Goal: Find specific page/section: Find specific page/section

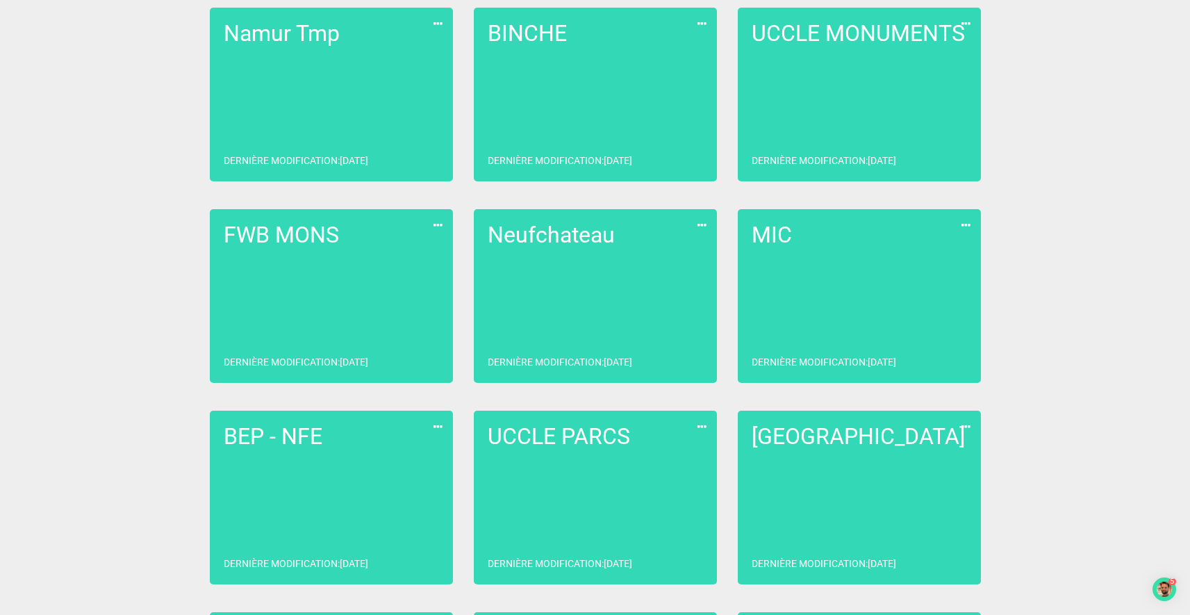
scroll to position [496, 0]
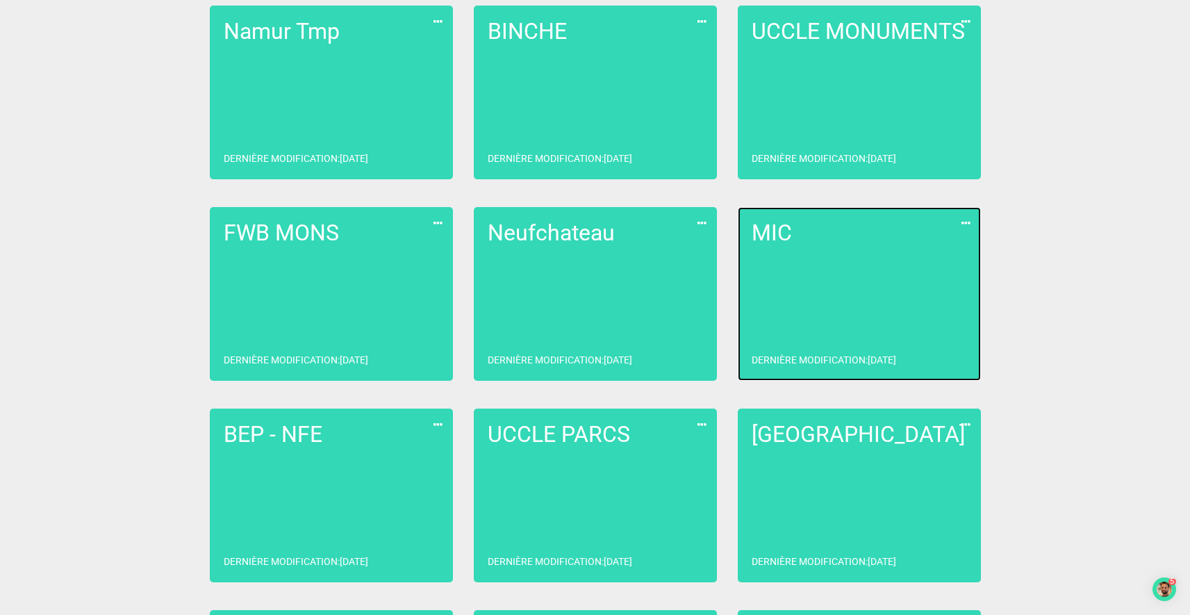
click at [779, 272] on link "MIC Dernière modification : [DATE]" at bounding box center [859, 294] width 243 height 174
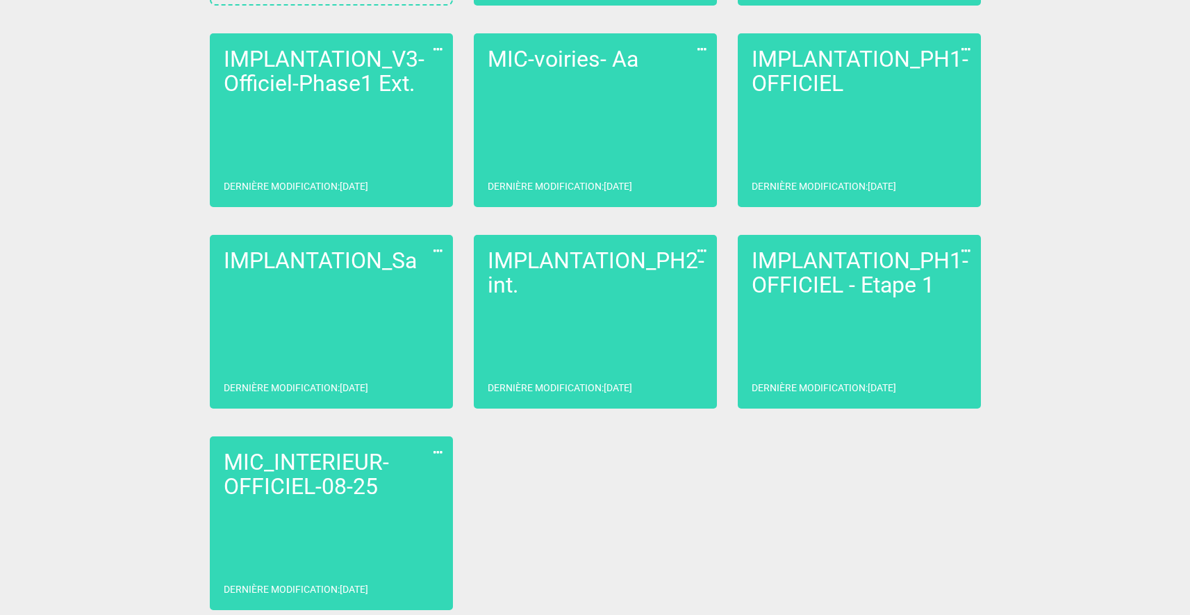
scroll to position [276, 0]
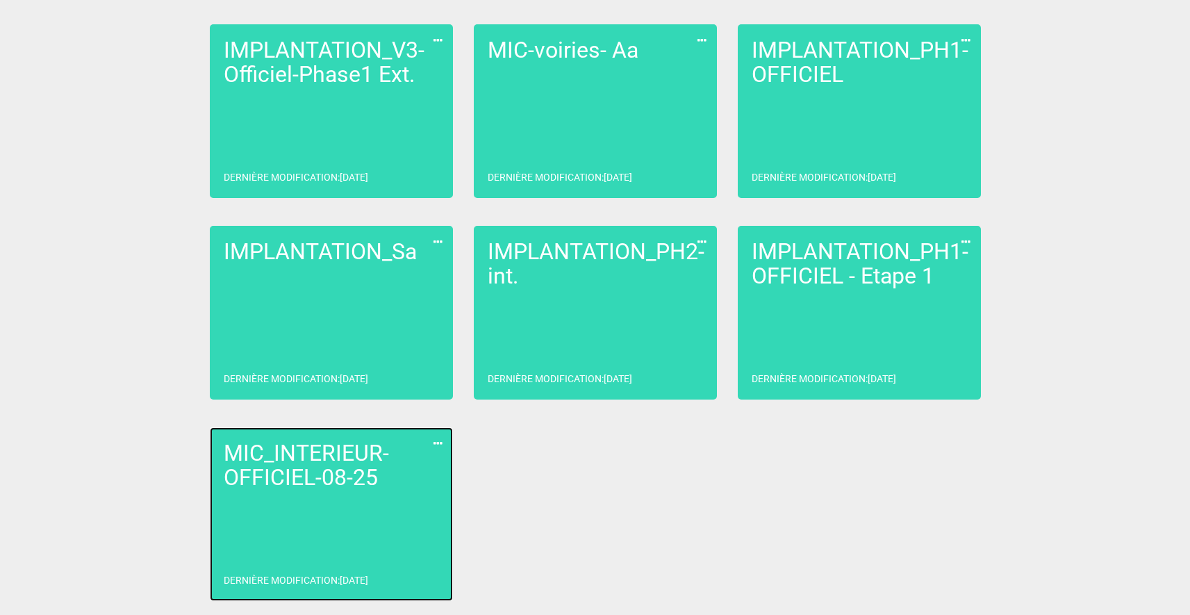
click at [294, 508] on link "MIC_INTERIEUR-OFFICIEL-08-25 Dernière modification : [DATE]" at bounding box center [331, 514] width 243 height 174
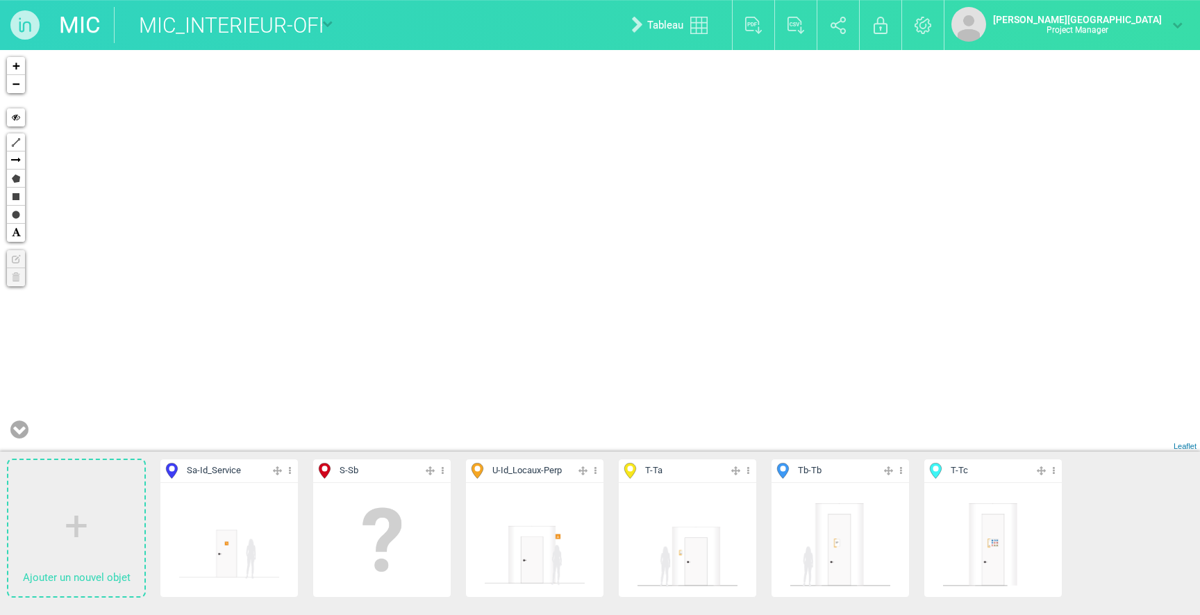
drag, startPoint x: 730, startPoint y: 290, endPoint x: 1183, endPoint y: 303, distance: 453.7
click at [1183, 303] on div "335-T 64-Sa 336-T 349-T" at bounding box center [600, 250] width 1200 height 401
drag, startPoint x: 565, startPoint y: 347, endPoint x: 1188, endPoint y: 443, distance: 629.6
click at [1191, 448] on div "335-T 64-Sa 336-T 349-T" at bounding box center [600, 250] width 1200 height 401
drag, startPoint x: 755, startPoint y: 303, endPoint x: 697, endPoint y: 424, distance: 133.9
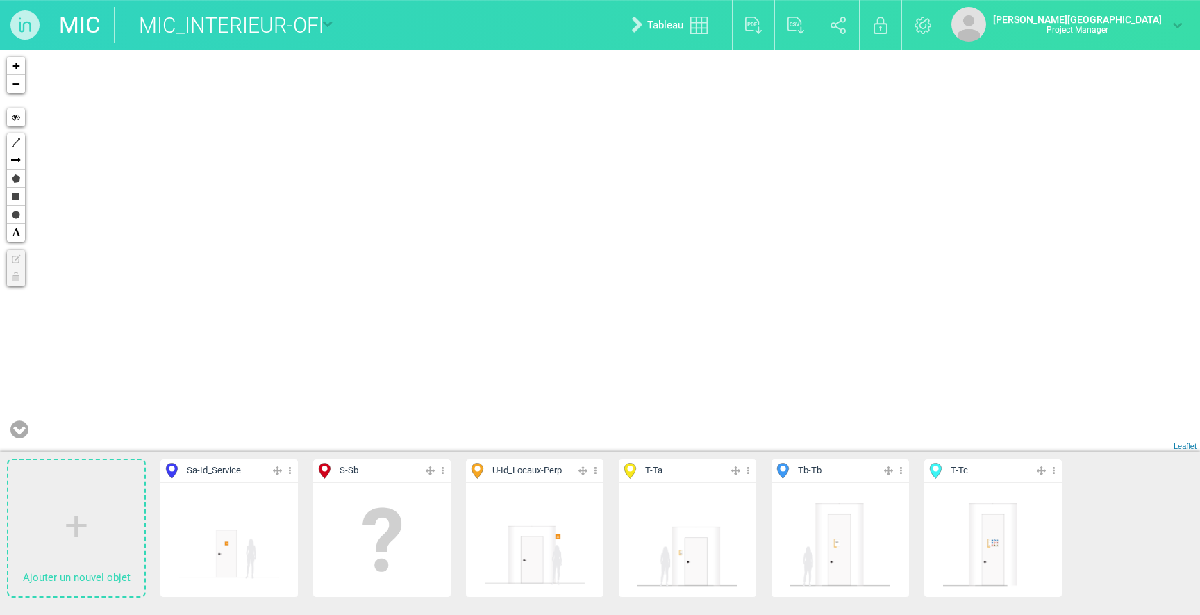
click at [697, 424] on div "335-T 64-Sa 336-T 348-T" at bounding box center [600, 250] width 1200 height 401
drag, startPoint x: 388, startPoint y: 280, endPoint x: 375, endPoint y: 279, distance: 12.5
click at [350, 287] on div "335-T 64-Sa 336-T 348-T" at bounding box center [600, 250] width 1200 height 401
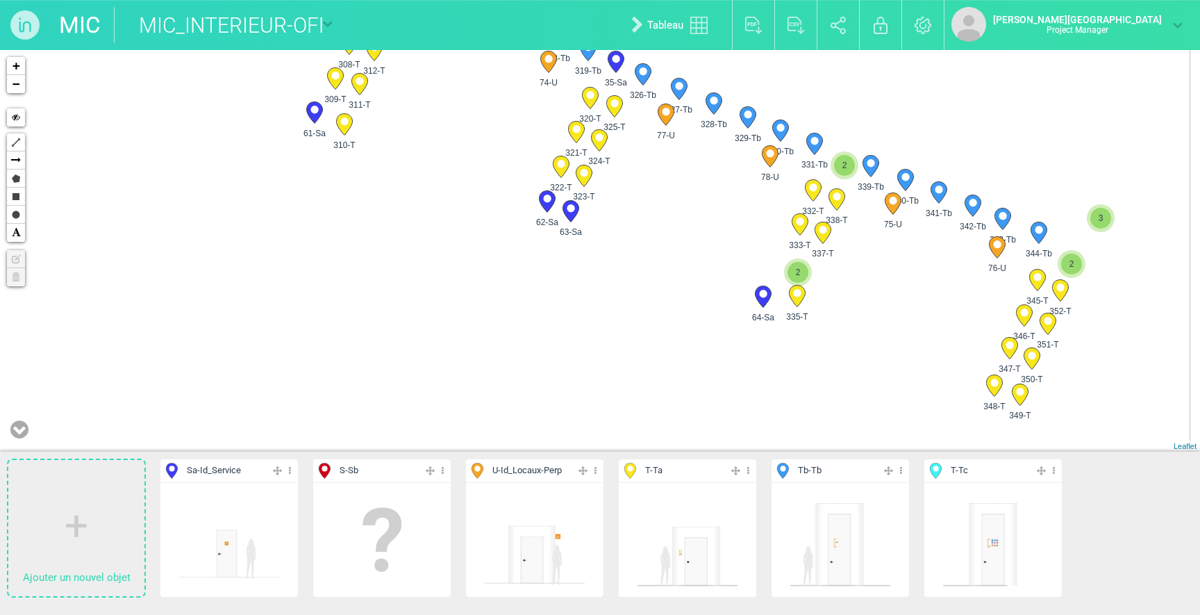
drag, startPoint x: 579, startPoint y: 335, endPoint x: 443, endPoint y: 404, distance: 152.5
click at [443, 406] on div "335-T 64-Sa 348-T 279-T" at bounding box center [600, 250] width 1200 height 401
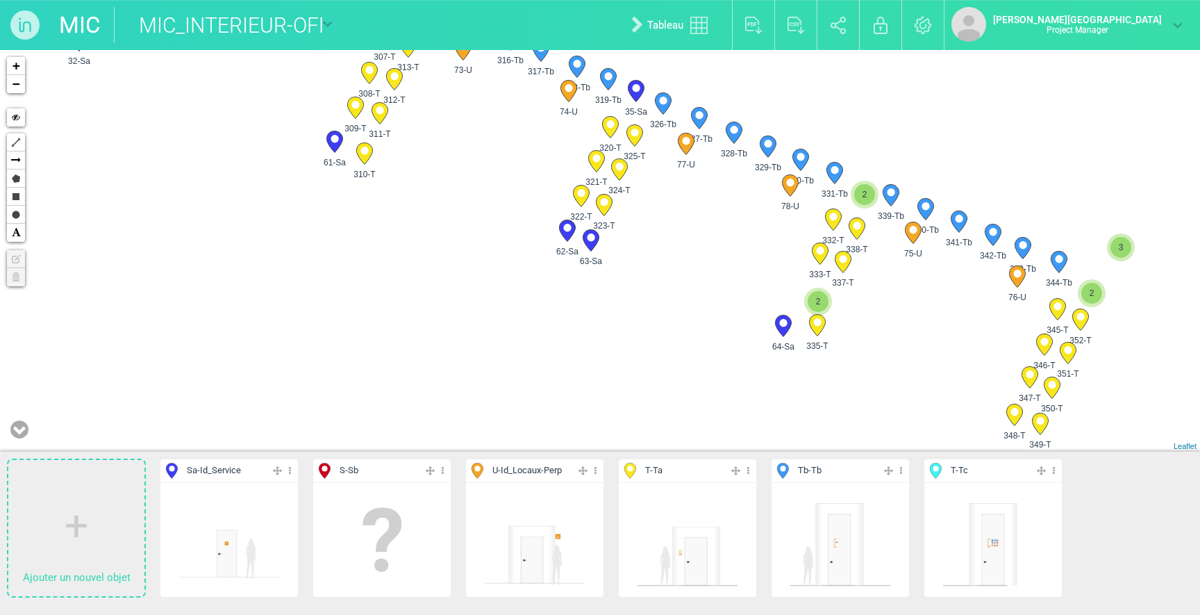
drag, startPoint x: 522, startPoint y: 335, endPoint x: 646, endPoint y: 442, distance: 164.4
click at [646, 442] on div "335-T 64-Sa 348-T 279-T" at bounding box center [600, 250] width 1200 height 401
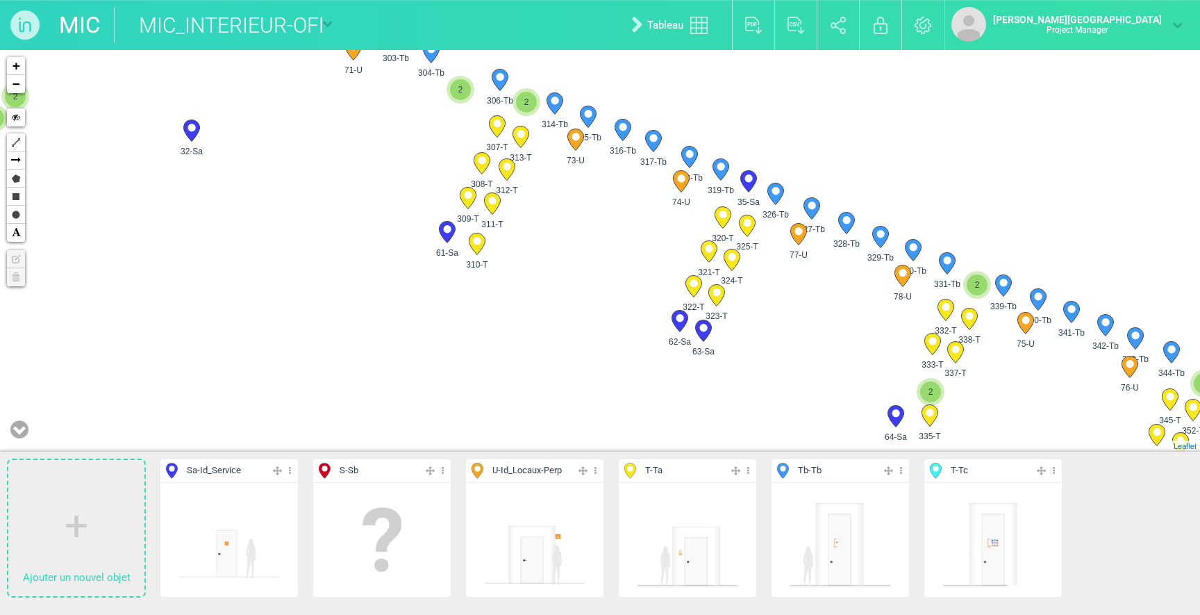
drag, startPoint x: 571, startPoint y: 346, endPoint x: 897, endPoint y: 434, distance: 338.1
click at [898, 435] on div "335-T 64-Sa 348-T 279-T" at bounding box center [600, 250] width 1200 height 401
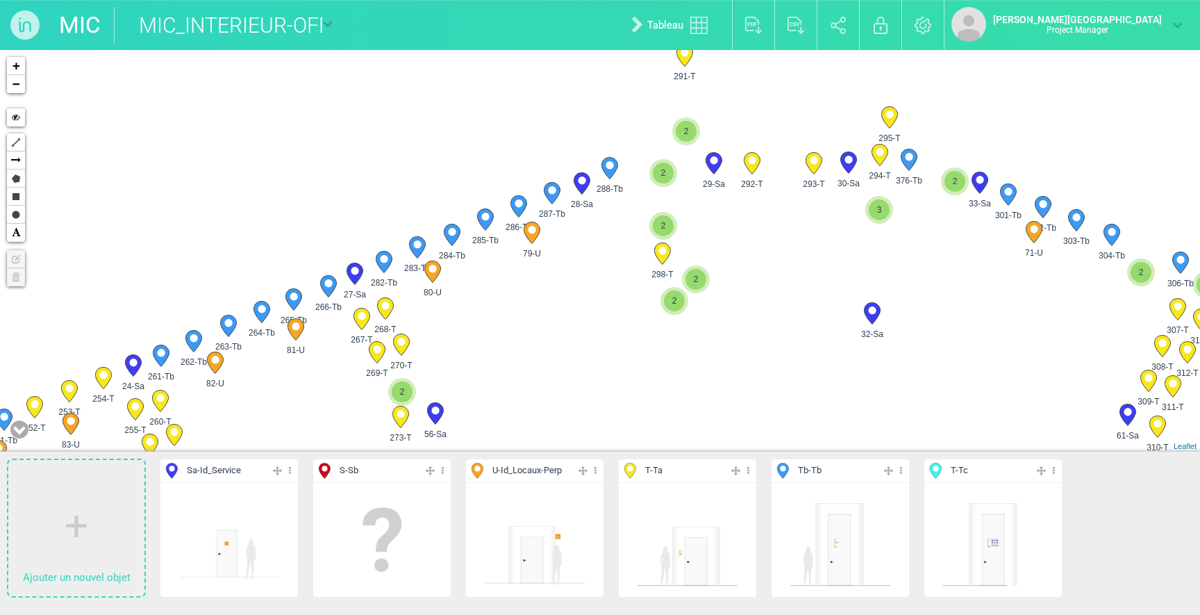
drag, startPoint x: 622, startPoint y: 281, endPoint x: 967, endPoint y: 368, distance: 356.1
click at [978, 376] on div "335-T 64-Sa 348-T 279-T" at bounding box center [600, 250] width 1200 height 401
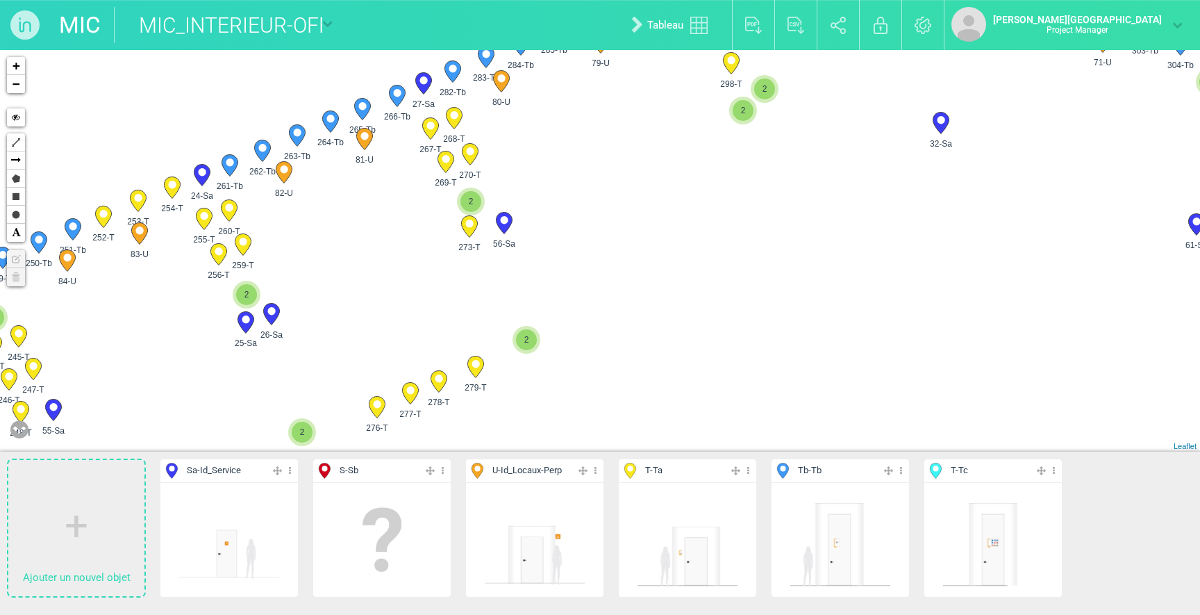
drag, startPoint x: 902, startPoint y: 351, endPoint x: 971, endPoint y: 158, distance: 204.3
click at [971, 158] on div "335-T 64-Sa 348-T 279-T" at bounding box center [600, 250] width 1200 height 401
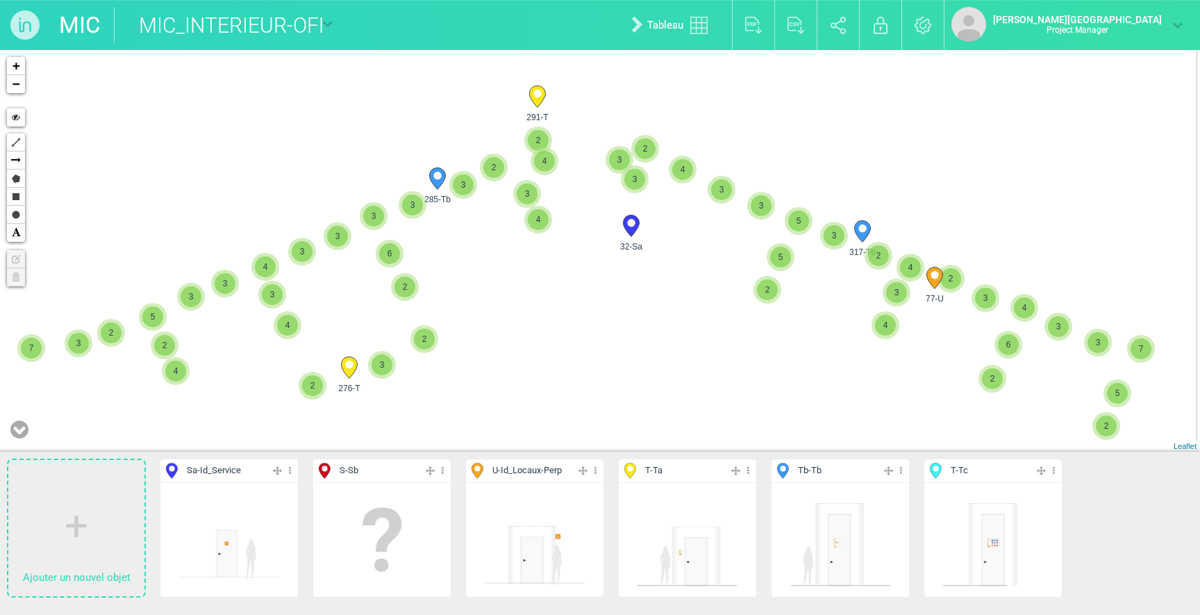
drag, startPoint x: 940, startPoint y: 244, endPoint x: 926, endPoint y: 307, distance: 64.6
click at [926, 313] on div "276-T 77-U 317-Tb 32-Sa" at bounding box center [600, 250] width 1200 height 401
